Goal: Check status: Check status

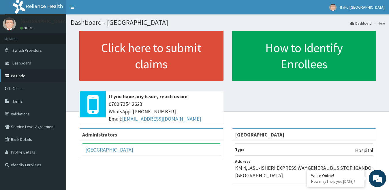
click at [26, 76] on link "PA Code" at bounding box center [33, 75] width 66 height 13
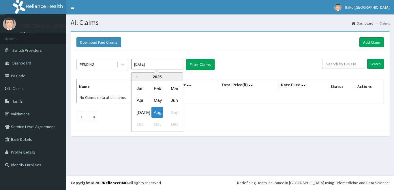
click at [135, 111] on div "Jul" at bounding box center [141, 112] width 12 height 11
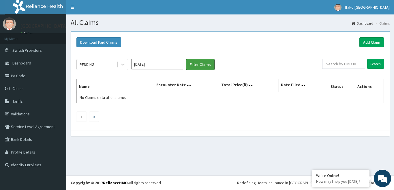
drag, startPoint x: 191, startPoint y: 64, endPoint x: 185, endPoint y: 64, distance: 5.8
click at [186, 64] on div "PENDING Jul 2025 Filter Claims" at bounding box center [200, 64] width 246 height 11
click at [203, 63] on button "Filter Claims" at bounding box center [200, 64] width 29 height 11
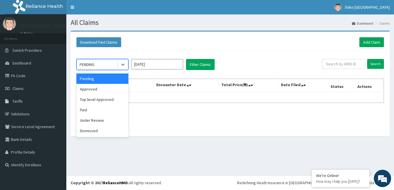
click at [106, 66] on div "PENDING" at bounding box center [97, 64] width 40 height 9
click at [114, 118] on div "Under Review" at bounding box center [103, 120] width 52 height 10
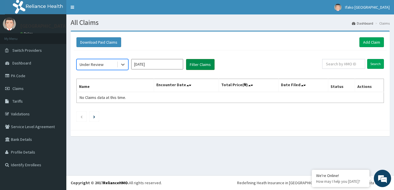
click at [207, 68] on button "Filter Claims" at bounding box center [200, 64] width 29 height 11
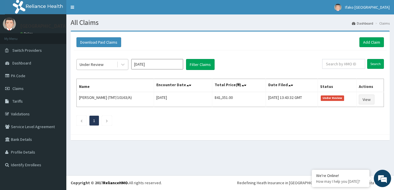
click at [106, 62] on div "Under Review" at bounding box center [97, 64] width 40 height 9
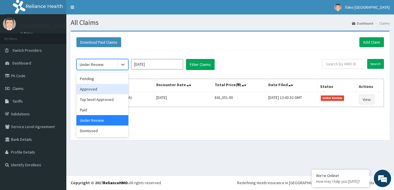
click at [119, 87] on div "Approved" at bounding box center [103, 89] width 52 height 10
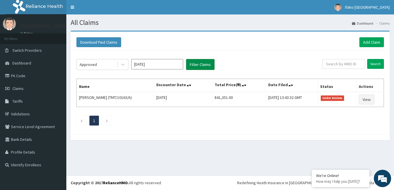
click at [201, 62] on button "Filter Claims" at bounding box center [200, 64] width 29 height 11
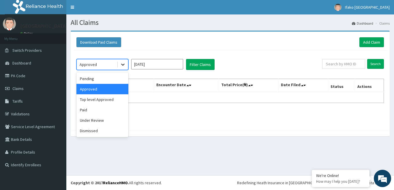
drag, startPoint x: 122, startPoint y: 65, endPoint x: 123, endPoint y: 60, distance: 5.0
click at [122, 65] on icon at bounding box center [123, 64] width 6 height 6
click at [117, 108] on div "Paid" at bounding box center [103, 110] width 52 height 10
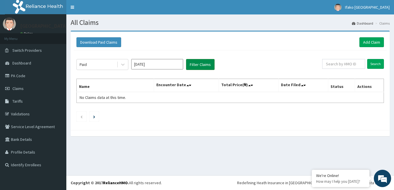
click at [201, 70] on button "Filter Claims" at bounding box center [200, 64] width 29 height 11
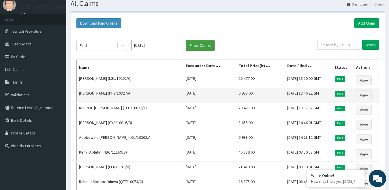
scroll to position [19, 0]
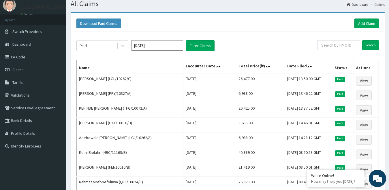
click at [155, 48] on input "Jul 2025" at bounding box center [157, 45] width 52 height 10
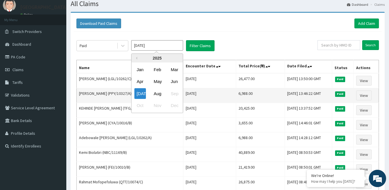
click at [161, 93] on div "Aug" at bounding box center [158, 93] width 12 height 11
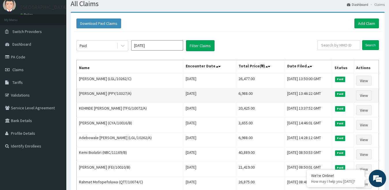
type input "[DATE]"
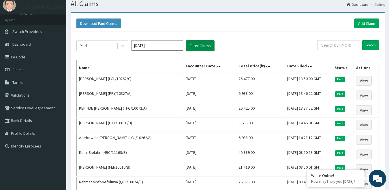
drag, startPoint x: 195, startPoint y: 49, endPoint x: 196, endPoint y: 45, distance: 3.9
click at [194, 45] on button "Filter Claims" at bounding box center [200, 45] width 29 height 11
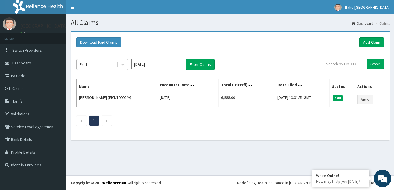
click at [115, 68] on div "Paid" at bounding box center [97, 64] width 40 height 9
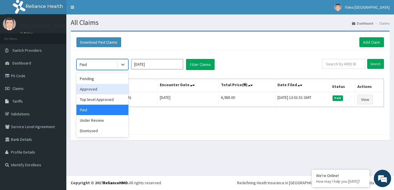
click at [116, 88] on div "Approved" at bounding box center [103, 89] width 52 height 10
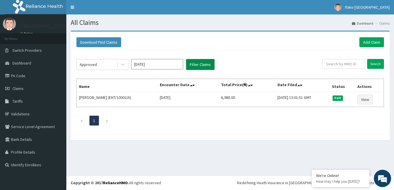
click at [198, 68] on button "Filter Claims" at bounding box center [200, 64] width 29 height 11
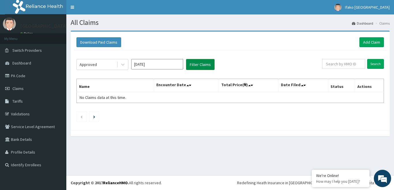
click at [201, 67] on button "Filter Claims" at bounding box center [200, 64] width 29 height 11
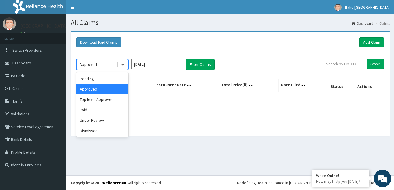
click at [110, 67] on div "Approved" at bounding box center [97, 64] width 40 height 9
click at [101, 116] on div "Under Review" at bounding box center [103, 120] width 52 height 10
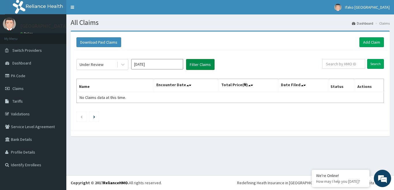
click at [188, 65] on button "Filter Claims" at bounding box center [200, 64] width 29 height 11
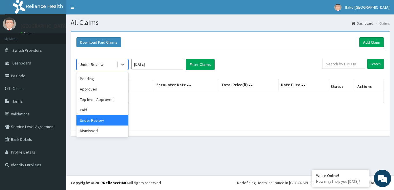
click at [117, 65] on div at bounding box center [122, 64] width 11 height 10
drag, startPoint x: 112, startPoint y: 111, endPoint x: 112, endPoint y: 108, distance: 2.9
click at [112, 108] on div "Paid" at bounding box center [103, 110] width 52 height 10
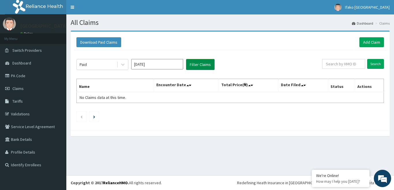
click at [194, 62] on button "Filter Claims" at bounding box center [200, 64] width 29 height 11
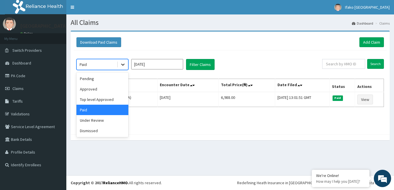
click at [122, 66] on icon at bounding box center [123, 64] width 6 height 6
click at [117, 90] on div "Approved" at bounding box center [103, 89] width 52 height 10
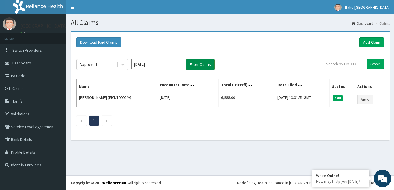
click at [195, 64] on button "Filter Claims" at bounding box center [200, 64] width 29 height 11
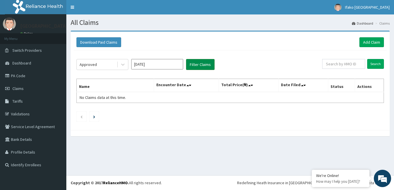
click at [195, 64] on button "Filter Claims" at bounding box center [200, 64] width 29 height 11
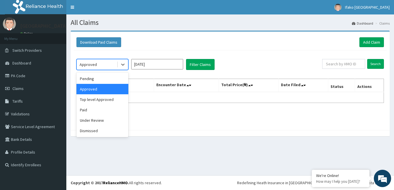
click at [117, 64] on div "Approved" at bounding box center [97, 64] width 40 height 9
click at [115, 120] on div "Under Review" at bounding box center [103, 120] width 52 height 10
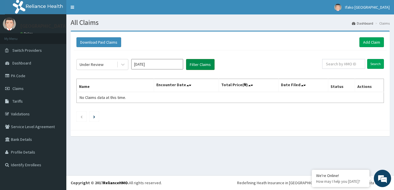
click at [196, 61] on button "Filter Claims" at bounding box center [200, 64] width 29 height 11
drag, startPoint x: 196, startPoint y: 61, endPoint x: 118, endPoint y: 63, distance: 78.3
click at [118, 63] on div "Under Review Aug 2025 Filter Claims" at bounding box center [200, 64] width 246 height 11
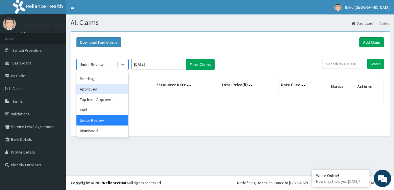
drag, startPoint x: 118, startPoint y: 63, endPoint x: 115, endPoint y: 79, distance: 15.9
click at [115, 70] on div "option Under Review, selected. option Approved focused, 2 of 6. 6 results avail…" at bounding box center [103, 64] width 52 height 11
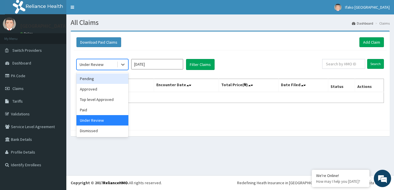
click at [115, 79] on div "Pending" at bounding box center [103, 78] width 52 height 10
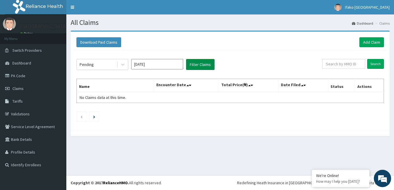
click at [196, 65] on button "Filter Claims" at bounding box center [200, 64] width 29 height 11
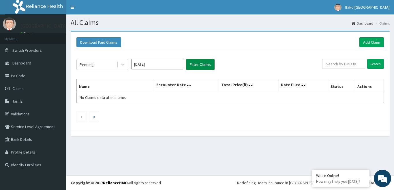
click at [196, 65] on button "Filter Claims" at bounding box center [200, 64] width 29 height 11
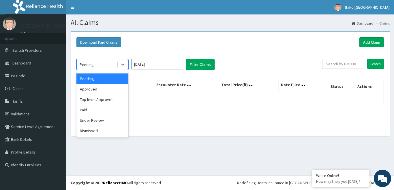
click at [109, 61] on div "Pending" at bounding box center [97, 64] width 40 height 9
click at [109, 89] on div "Approved" at bounding box center [103, 89] width 52 height 10
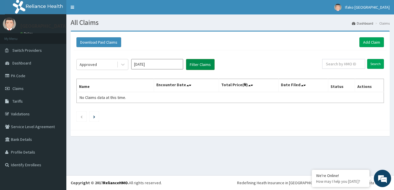
click at [194, 66] on button "Filter Claims" at bounding box center [200, 64] width 29 height 11
drag, startPoint x: 194, startPoint y: 66, endPoint x: 119, endPoint y: 64, distance: 75.1
click at [119, 64] on div "Approved Aug 2025 Filter Claims" at bounding box center [200, 64] width 246 height 11
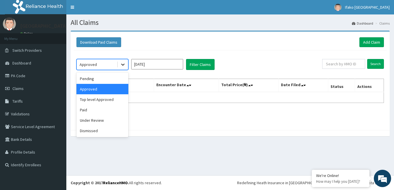
click at [119, 64] on div at bounding box center [123, 64] width 10 height 10
click at [114, 98] on div "Top level Approved" at bounding box center [103, 99] width 52 height 10
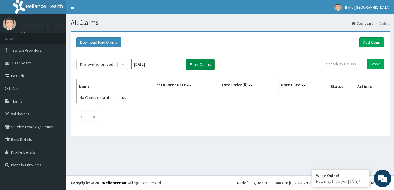
click at [197, 64] on button "Filter Claims" at bounding box center [200, 64] width 29 height 11
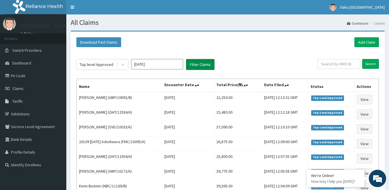
click at [197, 64] on button "Filter Claims" at bounding box center [200, 64] width 29 height 11
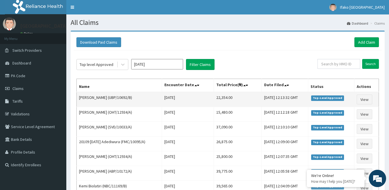
click at [156, 94] on td "[PERSON_NAME] (UBP/10692/B)" at bounding box center [119, 99] width 85 height 15
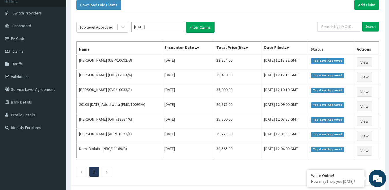
scroll to position [38, 0]
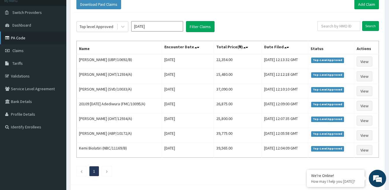
click at [32, 39] on link "PA Code" at bounding box center [33, 37] width 66 height 13
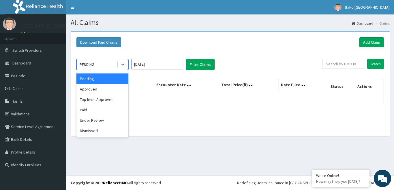
click at [116, 69] on div "PENDING" at bounding box center [97, 64] width 40 height 9
click at [112, 99] on div "Top level Approved" at bounding box center [103, 99] width 52 height 10
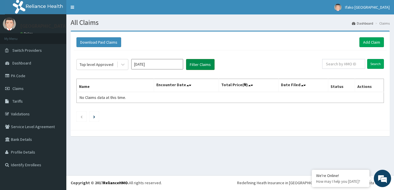
click at [201, 67] on button "Filter Claims" at bounding box center [200, 64] width 29 height 11
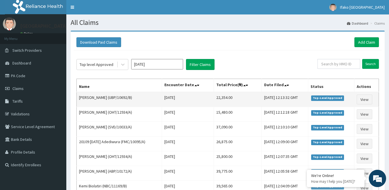
click at [218, 98] on td "22,354.00" at bounding box center [238, 99] width 48 height 15
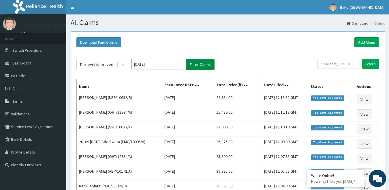
click at [199, 63] on button "Filter Claims" at bounding box center [200, 64] width 29 height 11
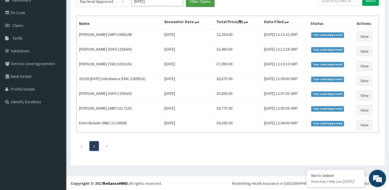
scroll to position [64, 0]
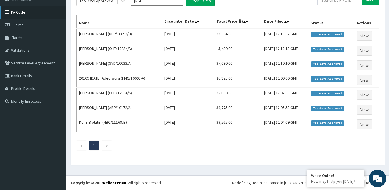
click at [45, 11] on link "PA Code" at bounding box center [33, 12] width 66 height 13
